Goal: Information Seeking & Learning: Find specific fact

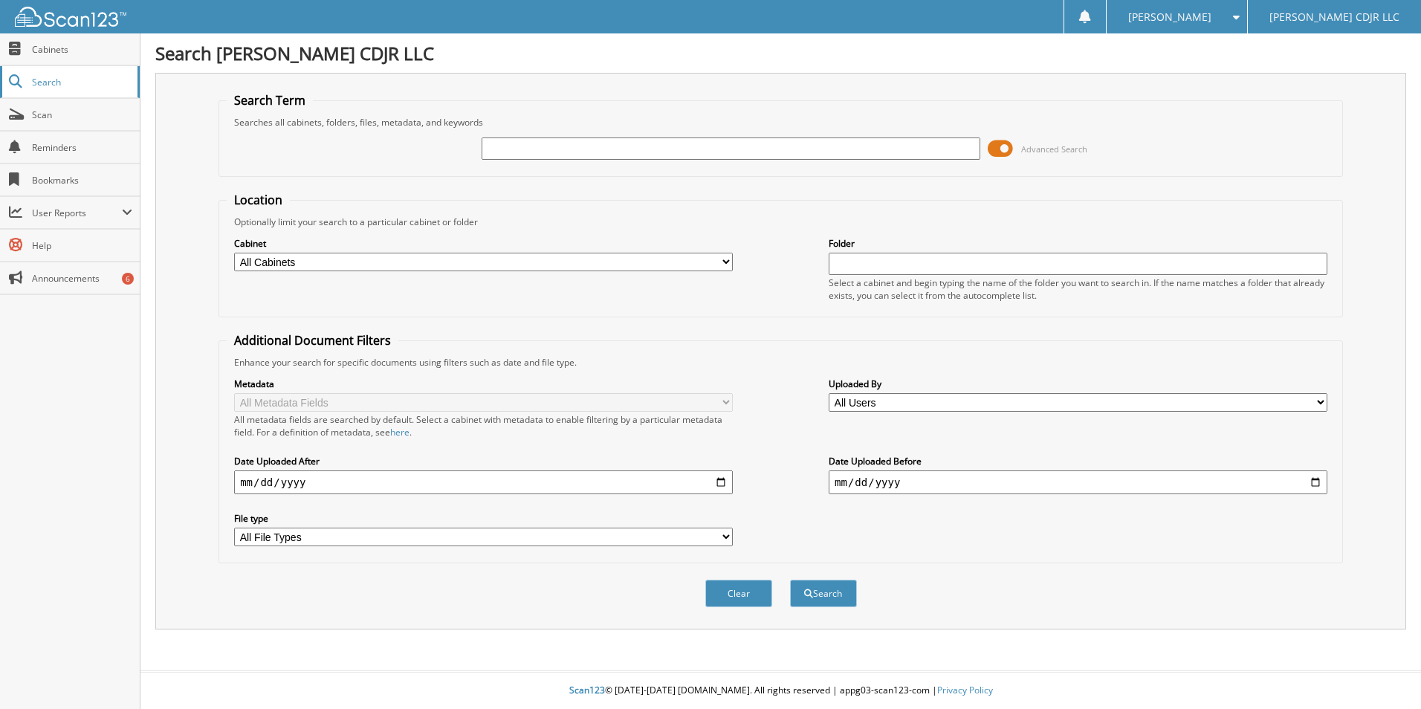
click at [47, 82] on span "Search" at bounding box center [81, 82] width 98 height 13
type input "15-3383"
click at [790, 580] on button "Search" at bounding box center [823, 593] width 67 height 27
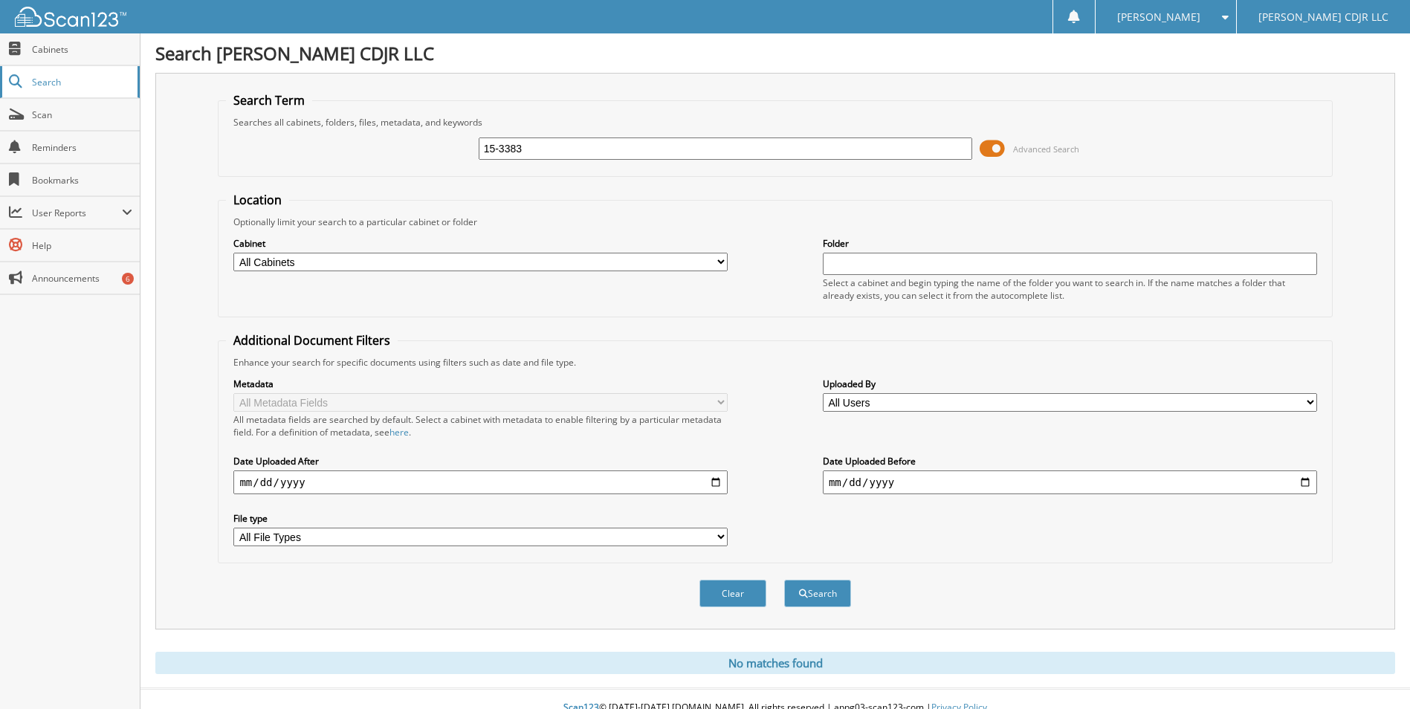
click at [48, 78] on span "Search" at bounding box center [81, 82] width 98 height 13
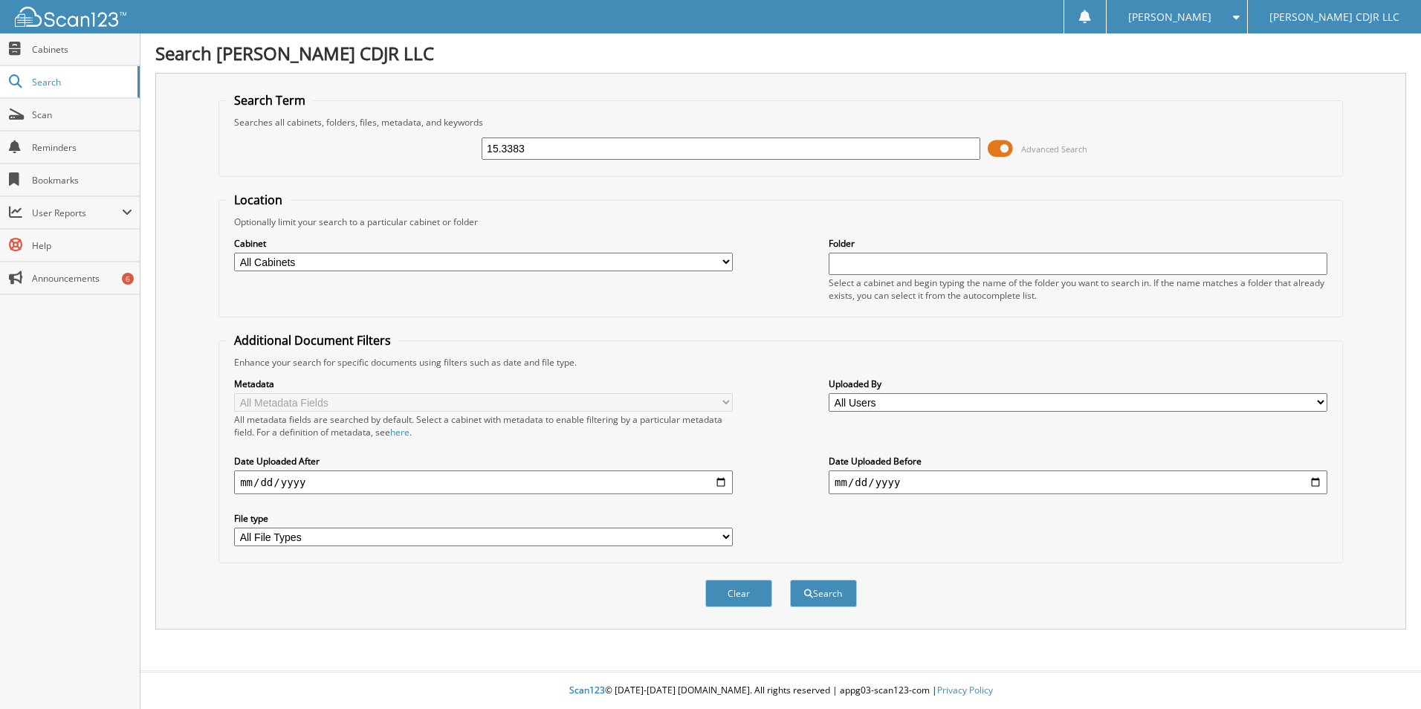
type input "15.3383"
click at [790, 580] on button "Search" at bounding box center [823, 593] width 67 height 27
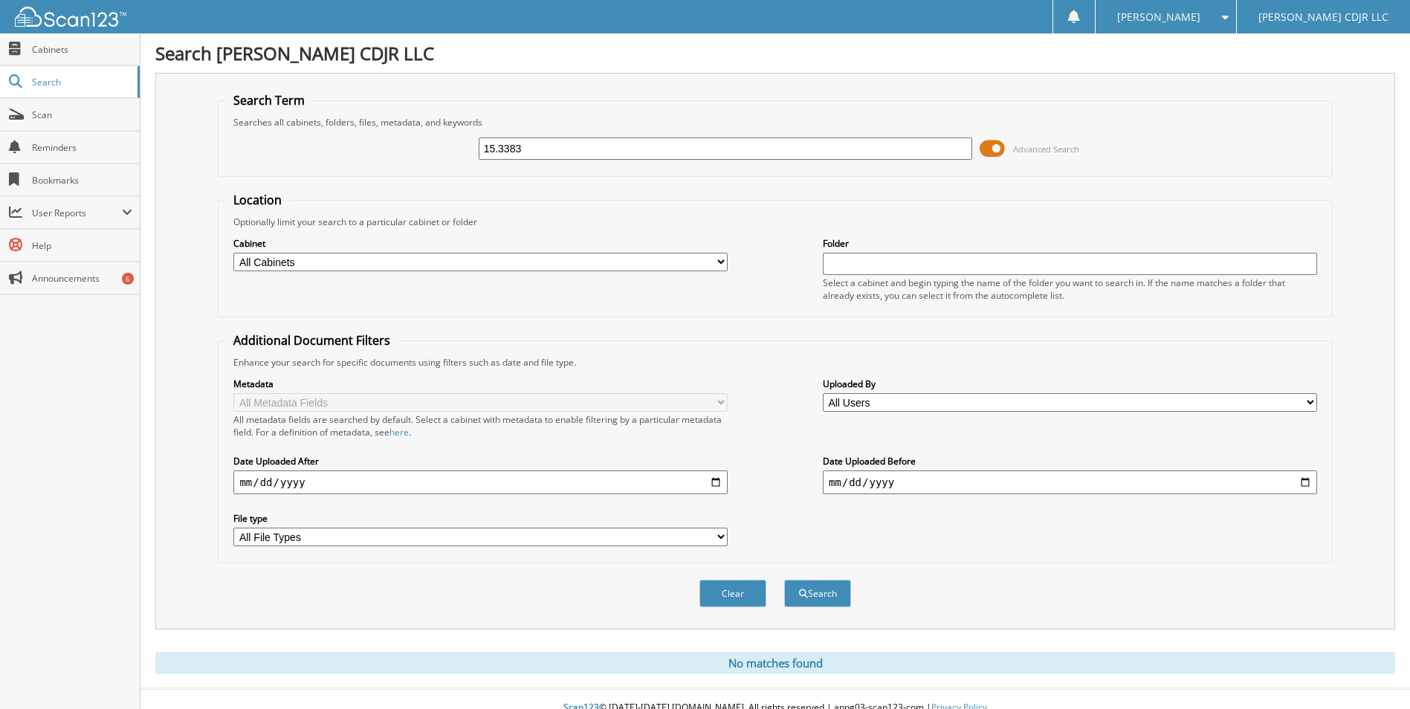
click at [563, 142] on input "15.3383" at bounding box center [726, 148] width 494 height 22
drag, startPoint x: 0, startPoint y: 0, endPoint x: 568, endPoint y: 141, distance: 585.1
click at [563, 142] on input "15.3383" at bounding box center [726, 148] width 494 height 22
type input "15-3383"
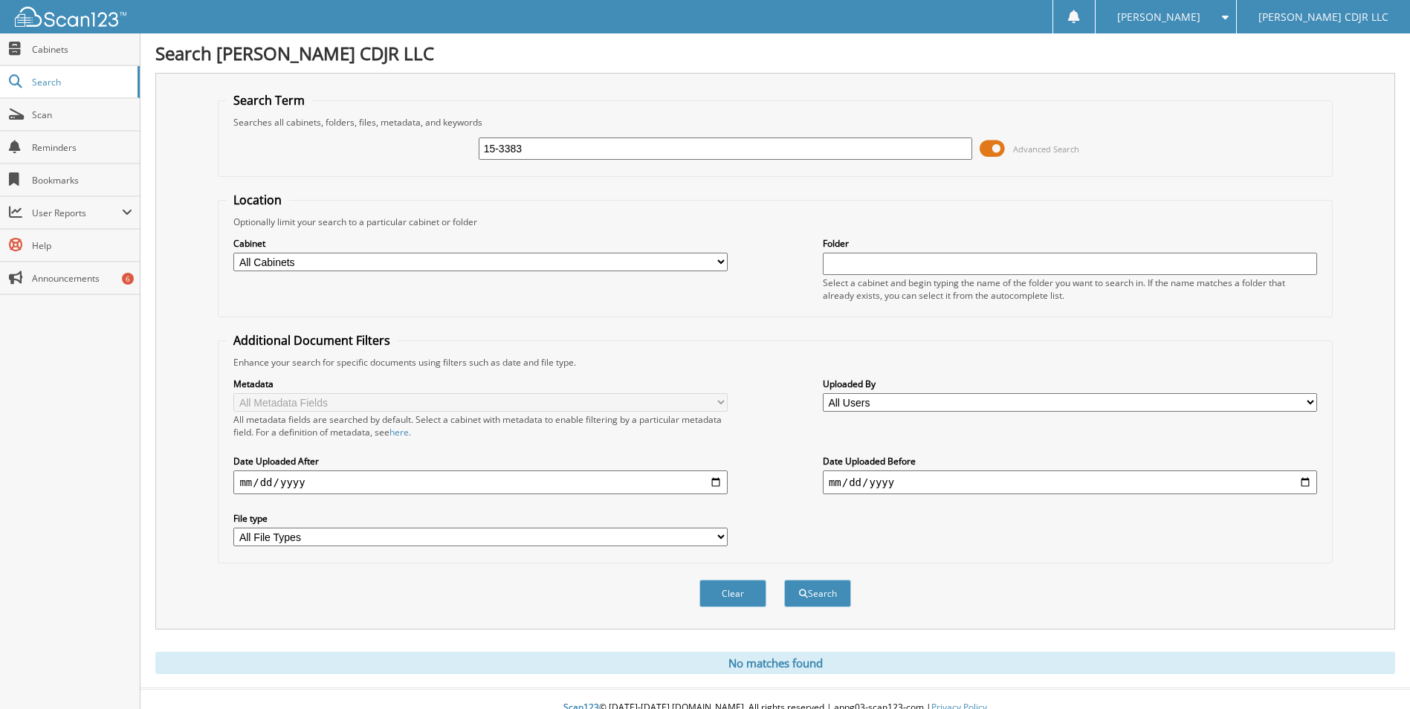
click at [784, 580] on button "Search" at bounding box center [817, 593] width 67 height 27
